Goal: Information Seeking & Learning: Compare options

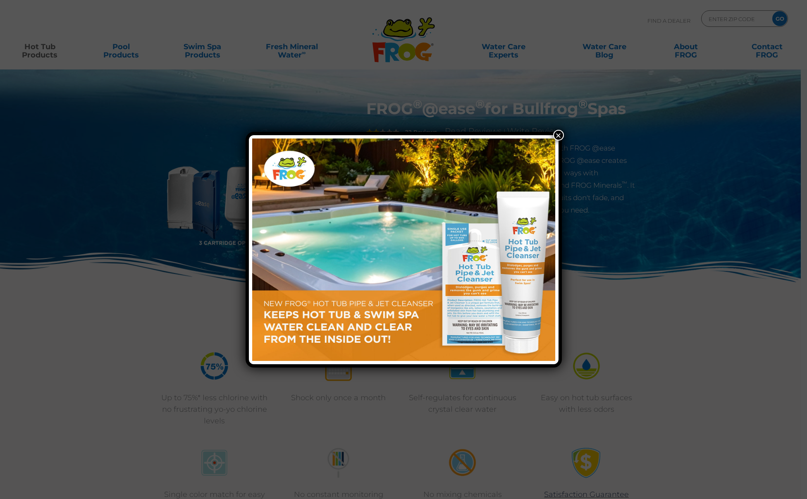
click at [560, 135] on button "×" at bounding box center [558, 135] width 11 height 11
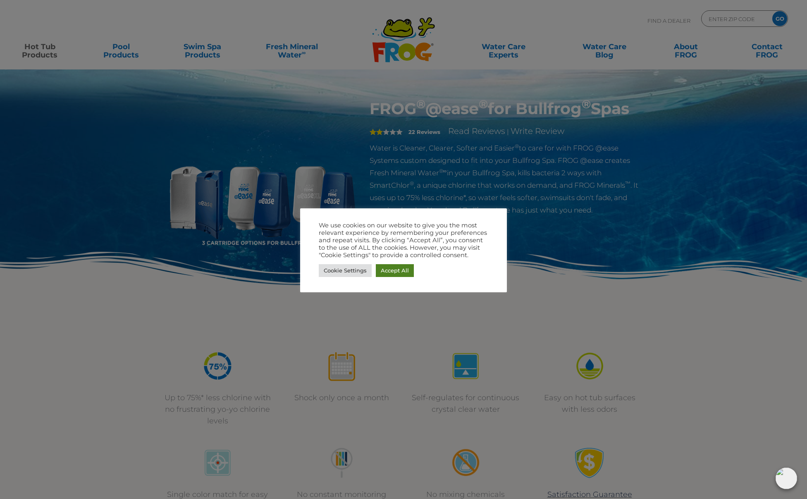
click at [389, 276] on link "Accept All" at bounding box center [395, 270] width 38 height 13
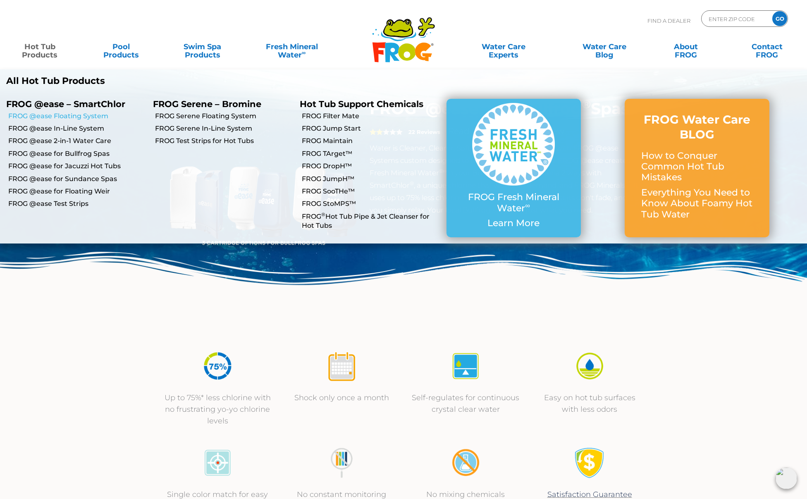
click at [61, 116] on link "FROG @ease Floating System" at bounding box center [77, 116] width 138 height 9
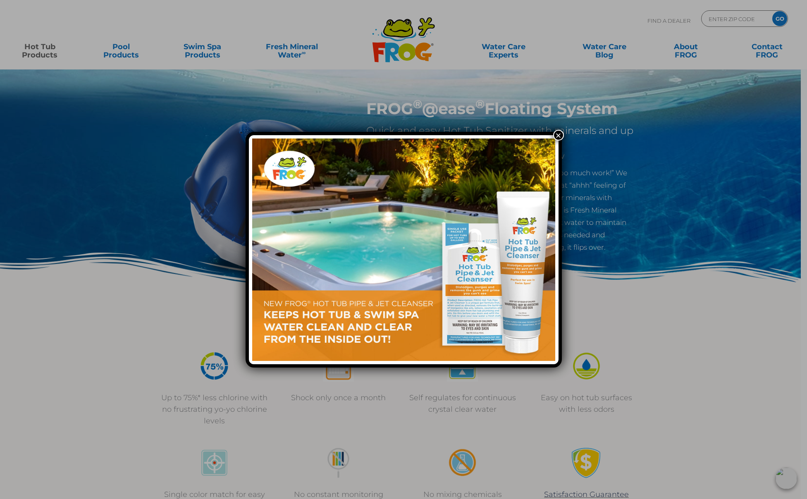
click at [555, 134] on button "×" at bounding box center [558, 135] width 11 height 11
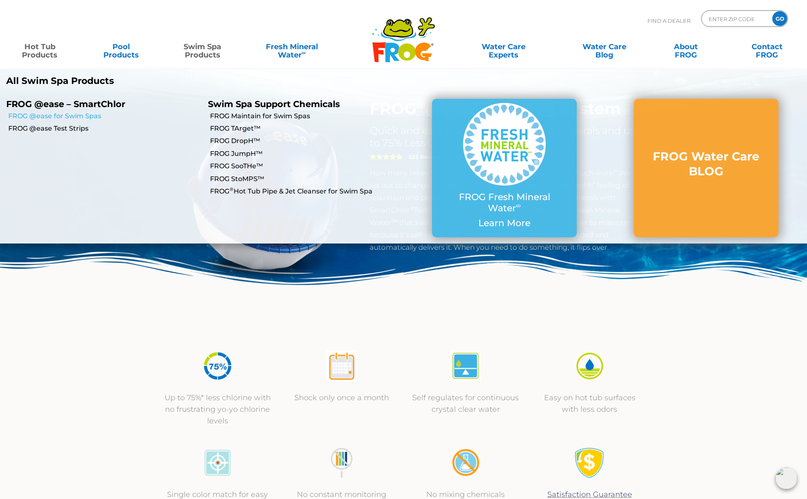
click at [93, 116] on link "FROG @ease for Swim Spas" at bounding box center [104, 116] width 193 height 9
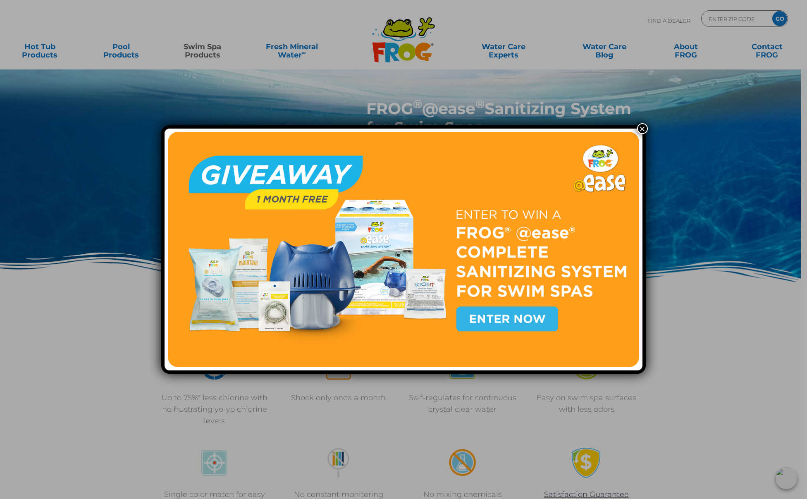
click at [640, 129] on button "×" at bounding box center [642, 128] width 11 height 11
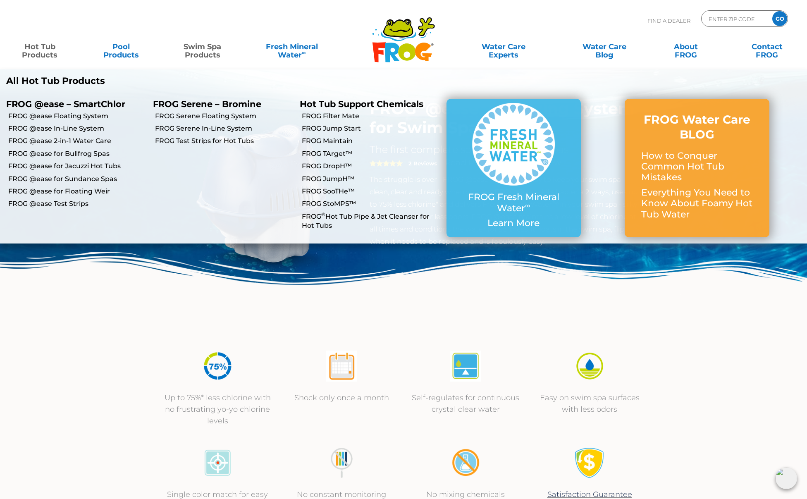
click at [77, 104] on p "FROG @ease – SmartChlor" at bounding box center [73, 104] width 134 height 10
click at [74, 140] on link "FROG @ease 2-in-1 Water Care" at bounding box center [77, 140] width 138 height 9
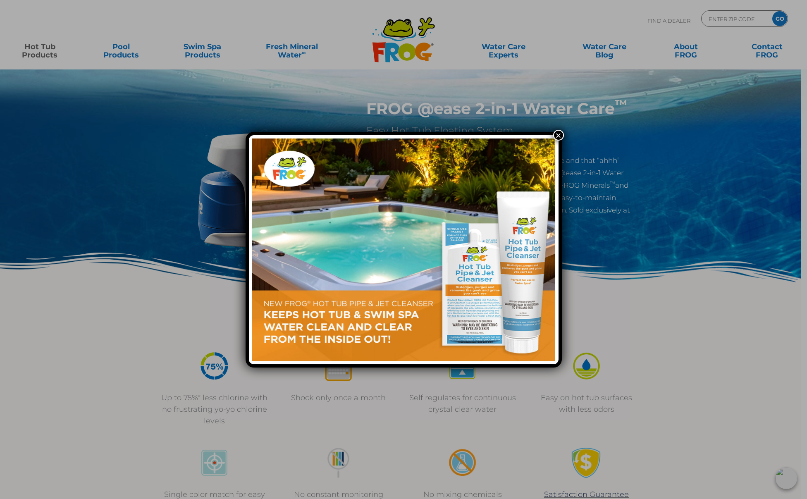
click at [564, 136] on div "×" at bounding box center [403, 249] width 807 height 499
click at [560, 136] on button "×" at bounding box center [558, 135] width 11 height 11
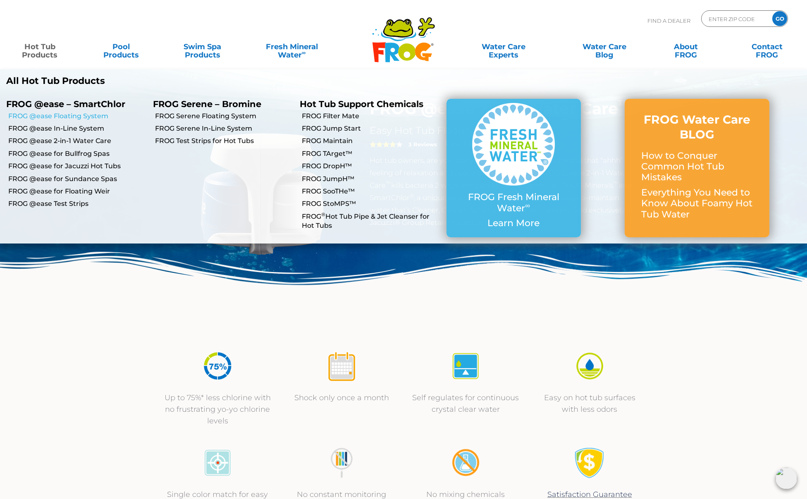
click at [81, 115] on link "FROG @ease Floating System" at bounding box center [77, 116] width 138 height 9
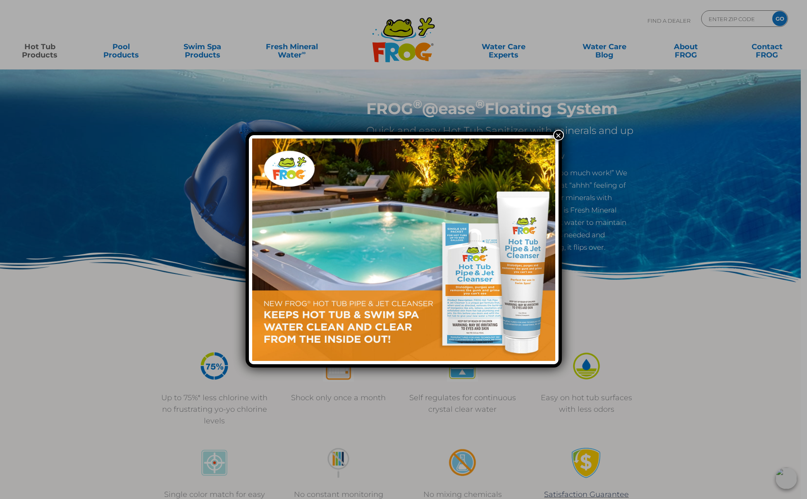
drag, startPoint x: 558, startPoint y: 134, endPoint x: 452, endPoint y: 103, distance: 109.9
click at [558, 134] on button "×" at bounding box center [558, 135] width 11 height 11
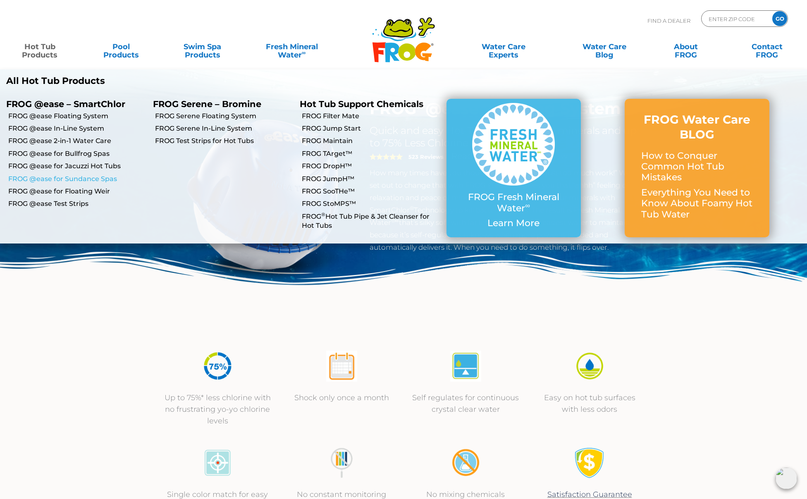
click at [80, 177] on link "FROG @ease for Sundance Spas" at bounding box center [77, 178] width 138 height 9
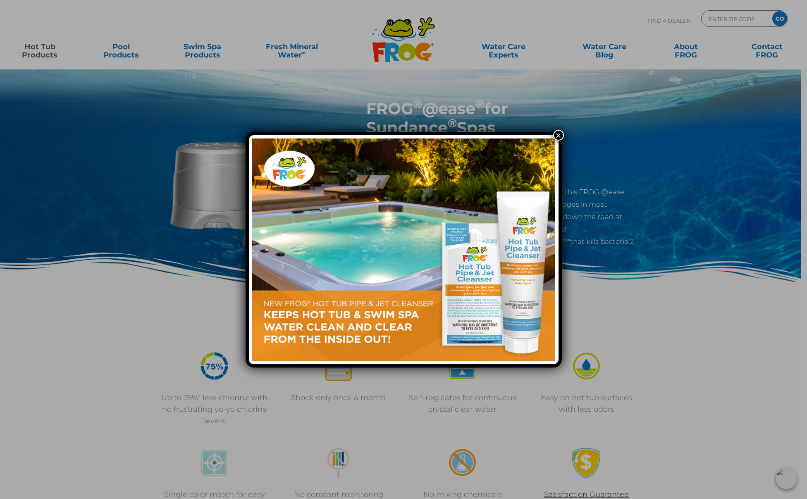
click at [558, 135] on button "×" at bounding box center [558, 135] width 11 height 11
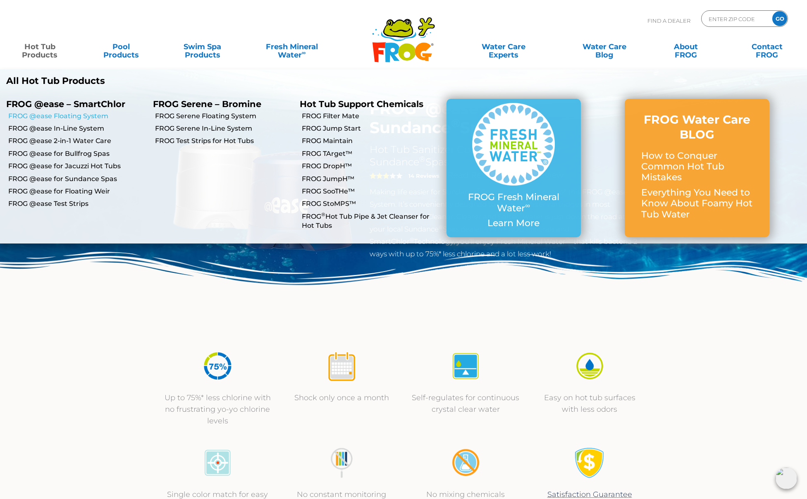
click at [65, 116] on link "FROG @ease Floating System" at bounding box center [77, 116] width 138 height 9
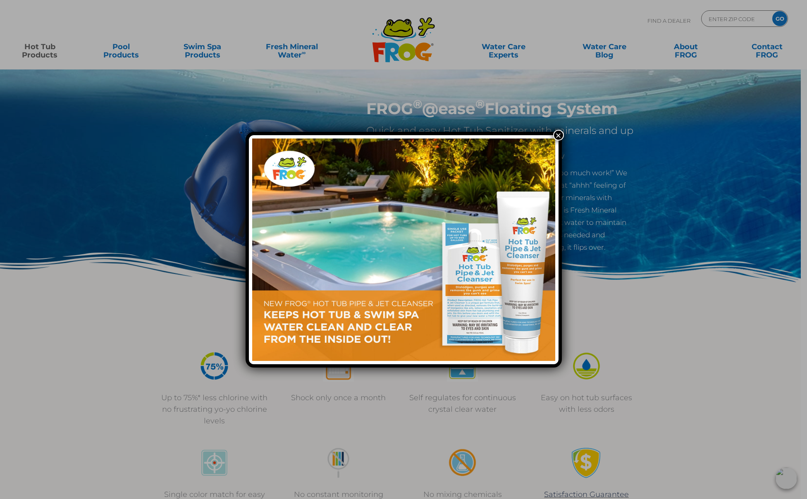
click at [558, 136] on button "×" at bounding box center [558, 135] width 11 height 11
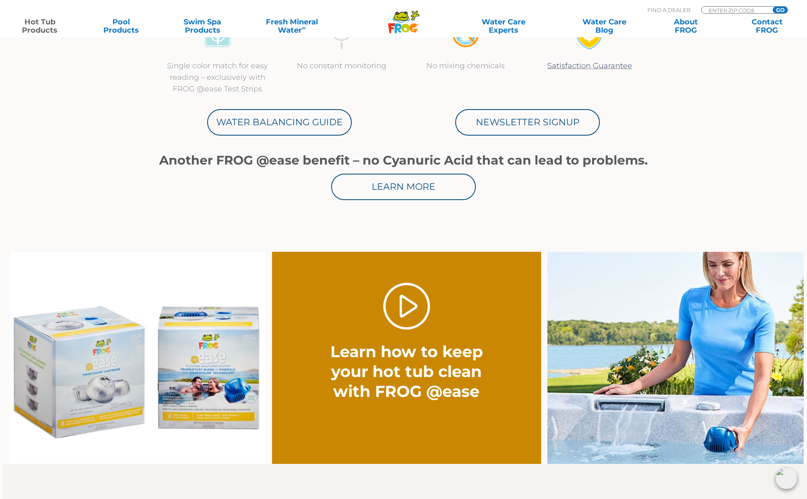
scroll to position [429, 0]
